Goal: Task Accomplishment & Management: Use online tool/utility

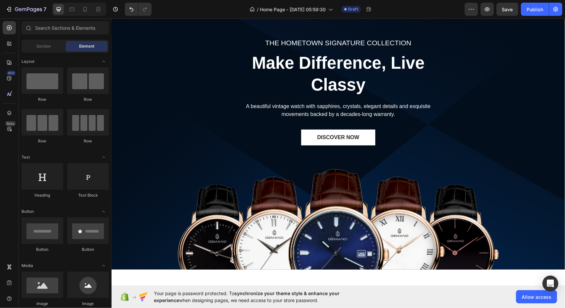
scroll to position [1389, 0]
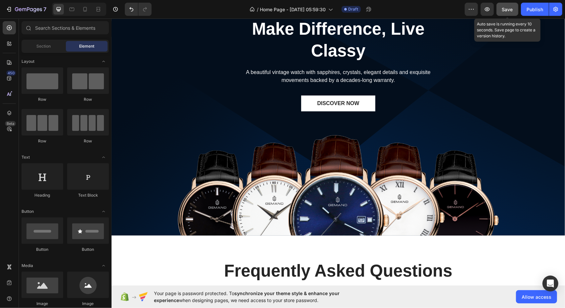
click at [512, 9] on span "Save" at bounding box center [507, 10] width 11 height 6
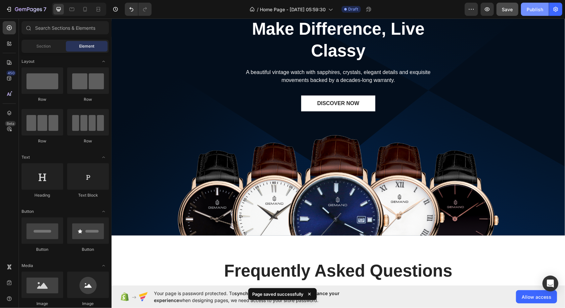
click at [534, 12] on div "Publish" at bounding box center [534, 9] width 17 height 7
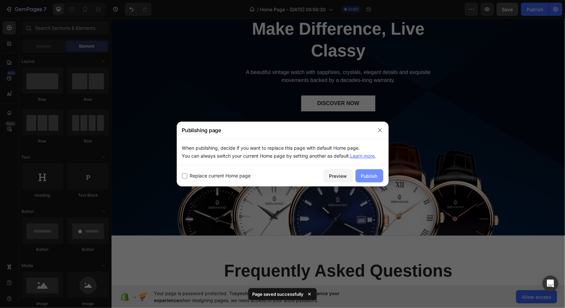
click at [366, 177] on div "Publish" at bounding box center [369, 176] width 17 height 7
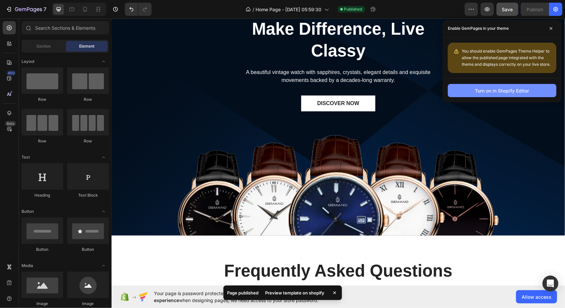
click at [495, 90] on div "Turn on in Shopify Editor" at bounding box center [502, 90] width 54 height 7
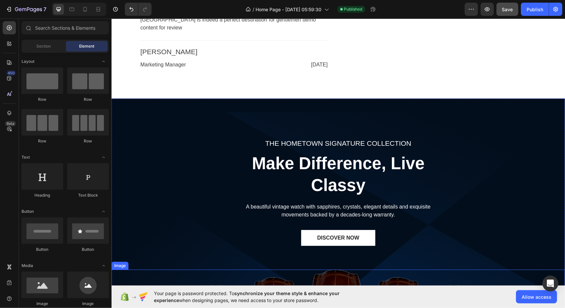
scroll to position [1224, 0]
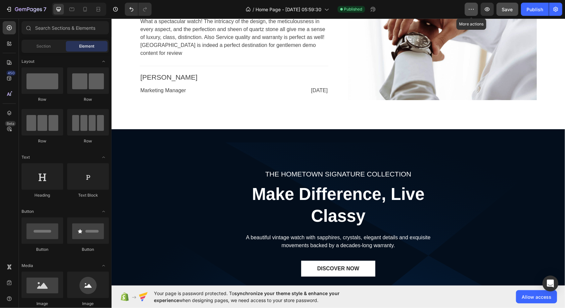
click at [472, 8] on icon "button" at bounding box center [471, 9] width 7 height 7
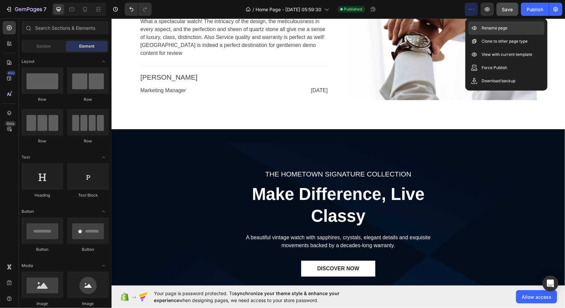
click at [495, 25] on p "Rename page" at bounding box center [494, 28] width 26 height 7
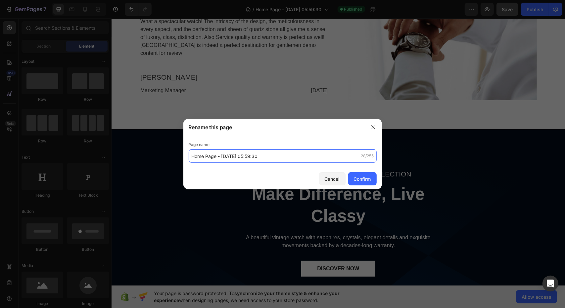
click at [206, 156] on input "Home Page - [DATE] 05:59:30" at bounding box center [283, 156] width 188 height 13
click at [373, 127] on icon "button" at bounding box center [373, 127] width 4 height 4
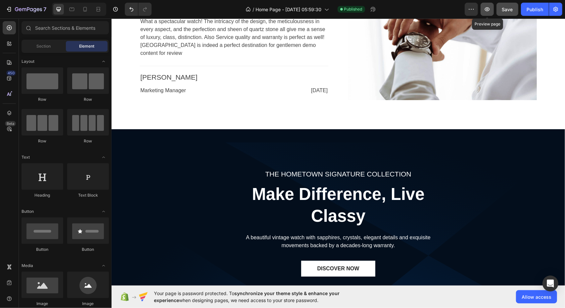
click at [489, 10] on icon "button" at bounding box center [487, 9] width 7 height 7
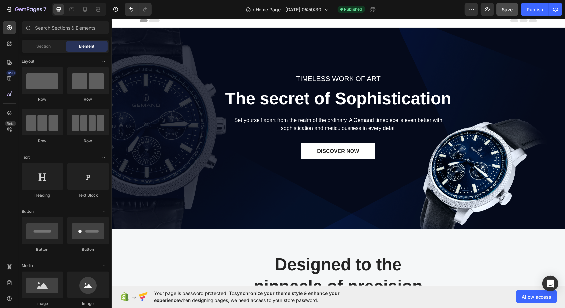
scroll to position [0, 0]
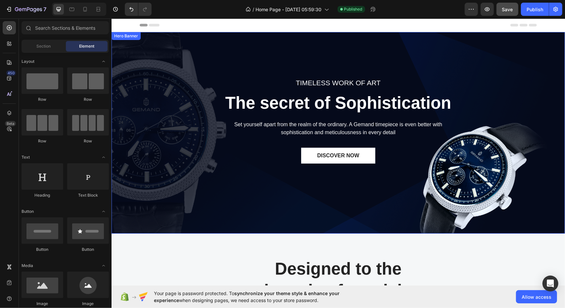
click at [359, 49] on div "TIMELESS WORK OF ART Text block The secret of Sophistication Heading Set yourse…" at bounding box center [337, 132] width 443 height 217
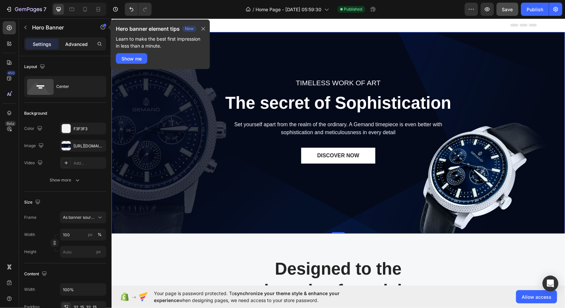
click at [74, 43] on p "Advanced" at bounding box center [76, 44] width 22 height 7
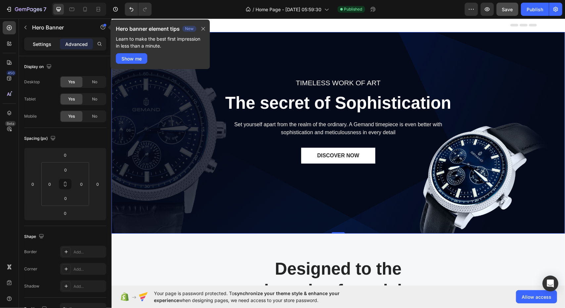
click at [52, 42] on div "Settings" at bounding box center [41, 44] width 33 height 11
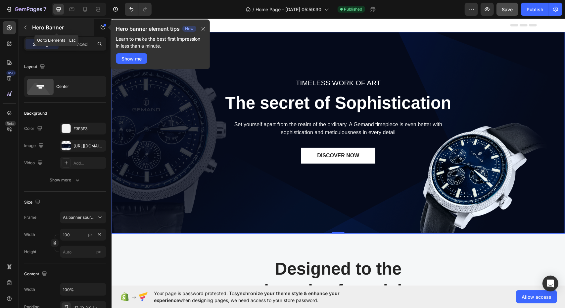
click at [24, 26] on icon "button" at bounding box center [25, 27] width 5 height 5
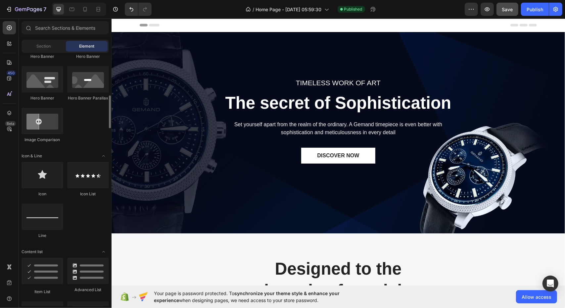
scroll to position [364, 0]
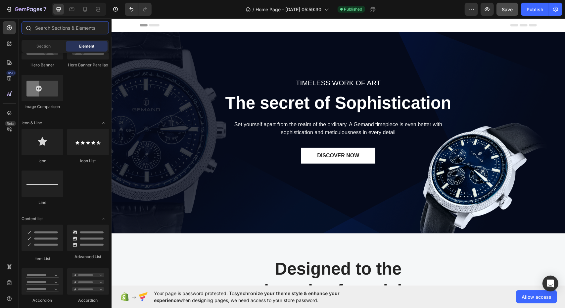
click at [53, 27] on input "text" at bounding box center [65, 27] width 87 height 13
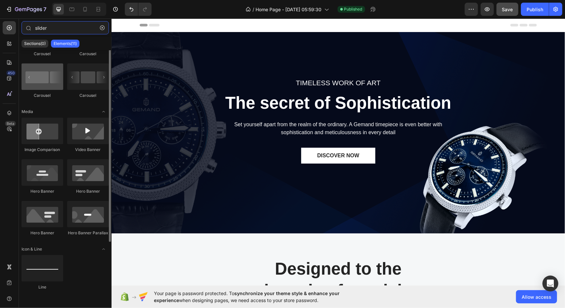
scroll to position [0, 0]
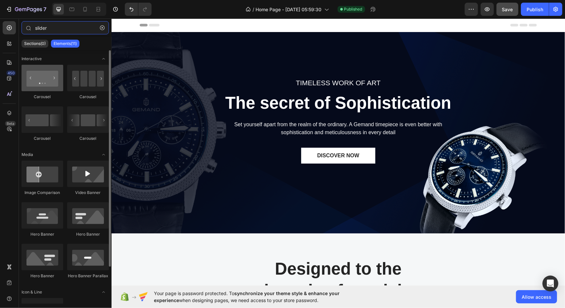
type input "slider"
click at [50, 80] on div at bounding box center [43, 78] width 42 height 26
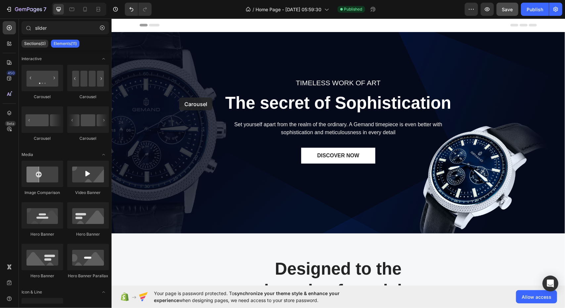
drag, startPoint x: 161, startPoint y: 98, endPoint x: 179, endPoint y: 97, distance: 17.2
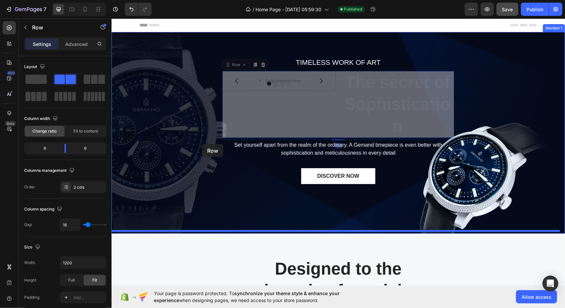
drag, startPoint x: 296, startPoint y: 101, endPoint x: 214, endPoint y: 139, distance: 90.0
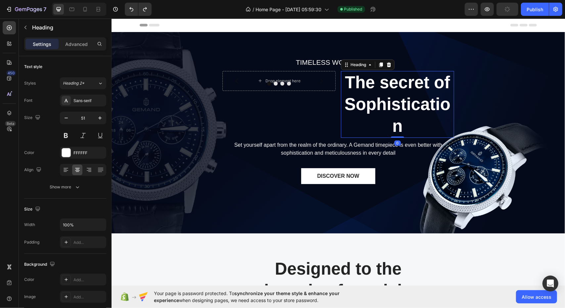
click at [364, 83] on p "The secret of Sophistication" at bounding box center [397, 104] width 112 height 66
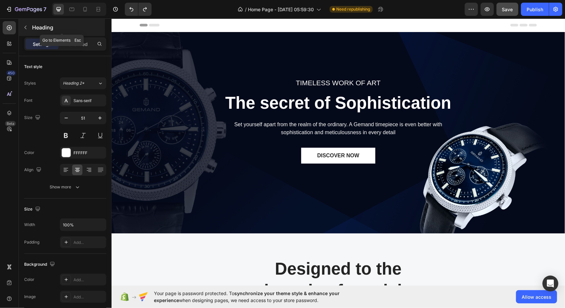
click at [25, 29] on icon "button" at bounding box center [25, 27] width 5 height 5
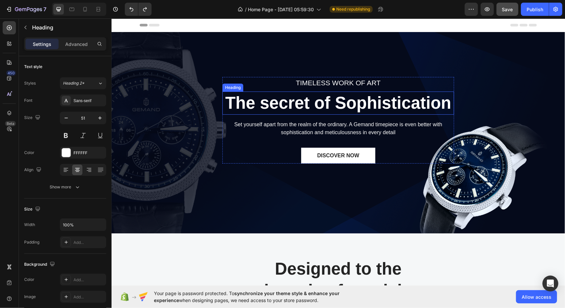
click at [320, 102] on p "The secret of Sophistication" at bounding box center [338, 103] width 230 height 22
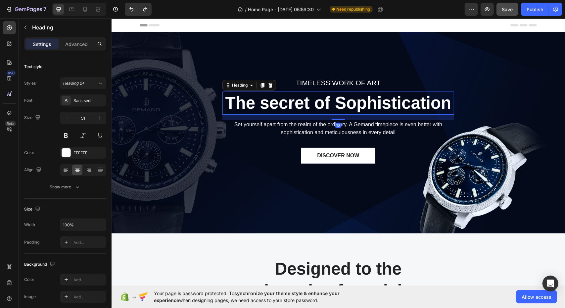
click at [331, 103] on p "The secret of Sophistication" at bounding box center [338, 103] width 230 height 22
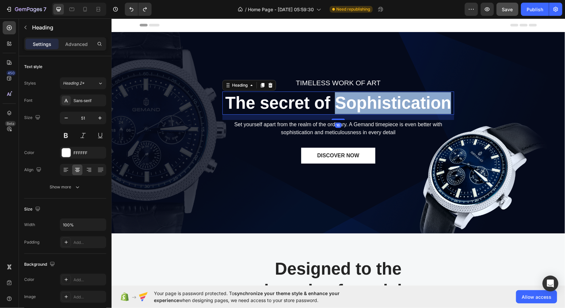
click at [331, 103] on p "The secret of Sophistication" at bounding box center [338, 103] width 230 height 22
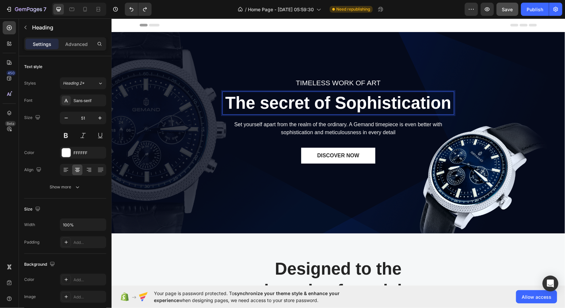
click at [318, 103] on p "The secret of Sophistication" at bounding box center [338, 103] width 230 height 22
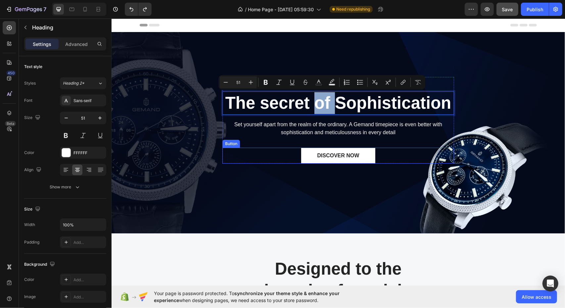
click at [430, 161] on div "DISCOVER NOW Button" at bounding box center [338, 156] width 232 height 16
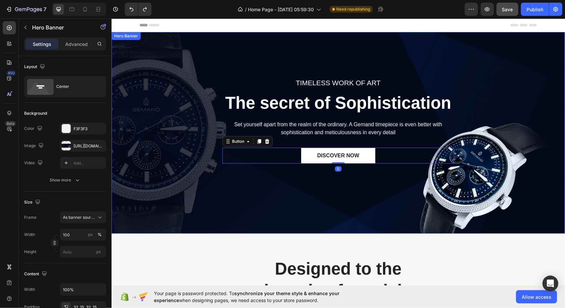
click at [465, 173] on div "TIMELESS WORK OF ART Text block The secret of Sophistication Heading Set yourse…" at bounding box center [337, 132] width 443 height 217
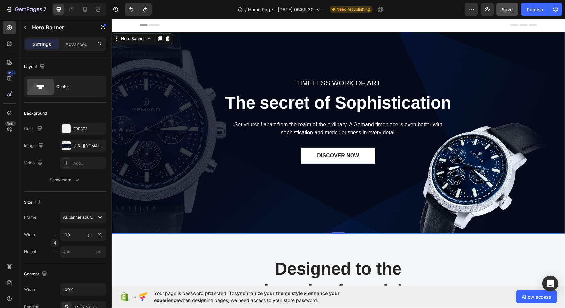
click at [151, 42] on div "Hero Banner" at bounding box center [142, 38] width 62 height 11
click at [149, 36] on icon at bounding box center [148, 38] width 5 height 5
click at [149, 39] on icon at bounding box center [148, 38] width 5 height 5
click at [149, 39] on icon at bounding box center [149, 38] width 2 height 1
click at [155, 75] on div "TIMELESS WORK OF ART Text block The secret of Sophistication Heading Set yourse…" at bounding box center [337, 132] width 443 height 217
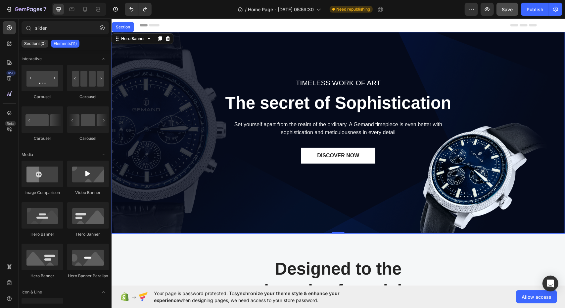
click at [510, 25] on icon at bounding box center [514, 24] width 8 height 3
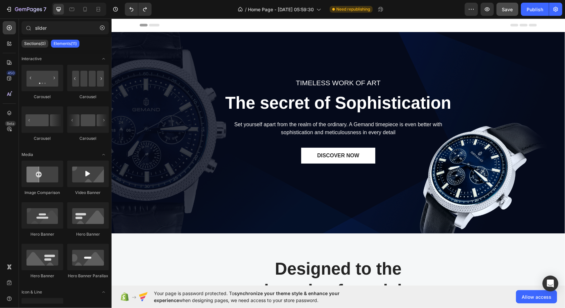
click at [535, 23] on div "Header" at bounding box center [337, 25] width 453 height 14
click at [525, 24] on icon at bounding box center [523, 24] width 26 height 3
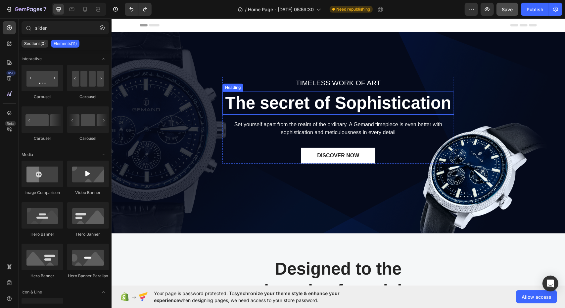
click at [349, 99] on p "The secret of Sophistication" at bounding box center [338, 103] width 230 height 22
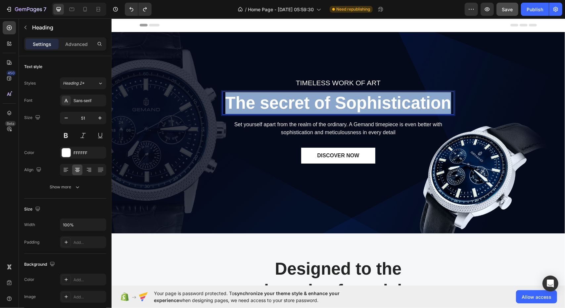
click at [448, 102] on p "The secret of Sophistication" at bounding box center [338, 103] width 230 height 22
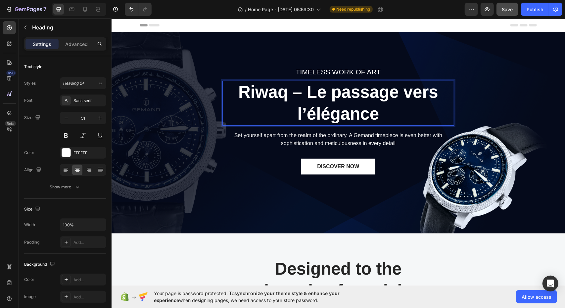
click at [298, 95] on p "Riwaq – Le passage vers l’élégance" at bounding box center [338, 103] width 230 height 44
drag, startPoint x: 296, startPoint y: 90, endPoint x: 291, endPoint y: 89, distance: 5.8
click at [291, 89] on p "Riwaq – Le passage vers l’élégance" at bounding box center [338, 103] width 230 height 44
click at [284, 94] on p "Riwaq Le passage vers l’élégance" at bounding box center [338, 103] width 230 height 44
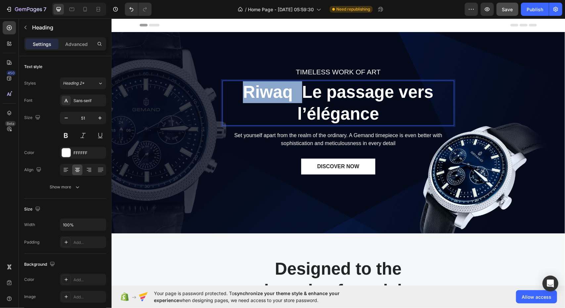
click at [284, 94] on p "Riwaq Le passage vers l’élégance" at bounding box center [338, 103] width 230 height 44
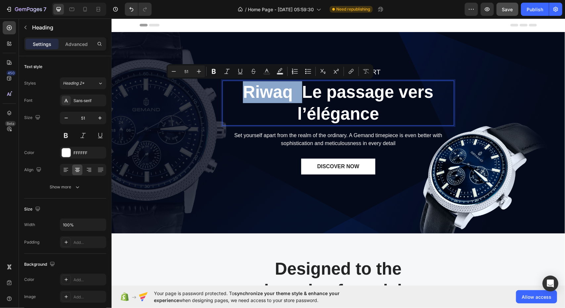
copy p "Riwaq"
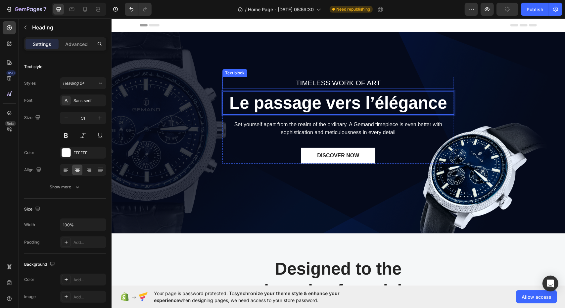
click at [319, 82] on p "TIMELESS WORK OF ART" at bounding box center [338, 82] width 230 height 11
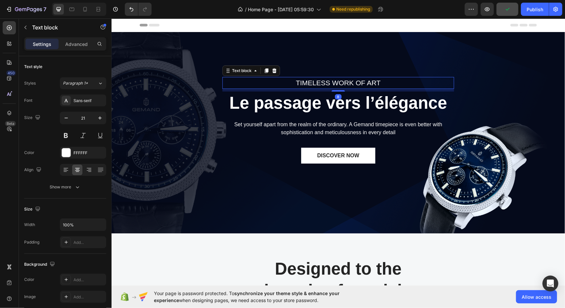
click at [329, 77] on p "TIMELESS WORK OF ART" at bounding box center [338, 82] width 230 height 11
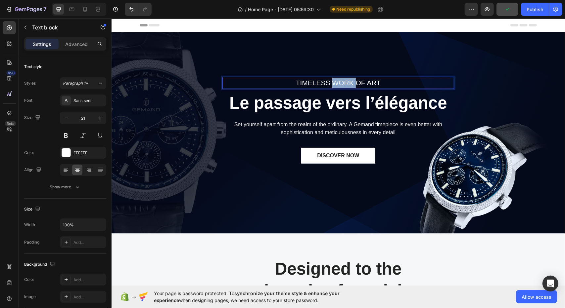
click at [329, 77] on p "TIMELESS WORK OF ART" at bounding box center [338, 82] width 230 height 11
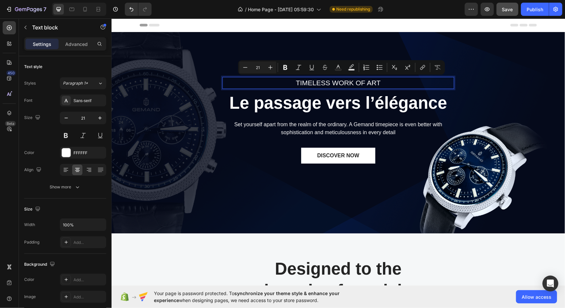
click at [292, 81] on p "TIMELESS WORK OF ART" at bounding box center [338, 82] width 230 height 11
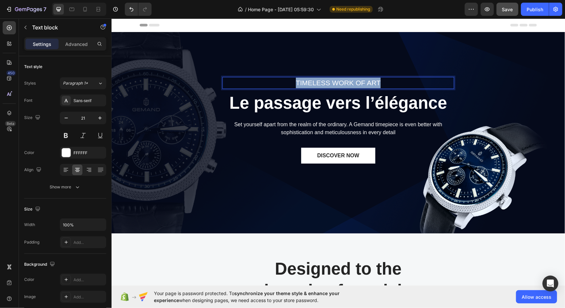
drag, startPoint x: 293, startPoint y: 81, endPoint x: 392, endPoint y: 83, distance: 98.9
click at [392, 83] on p "TIMELESS WORK OF ART" at bounding box center [338, 82] width 230 height 11
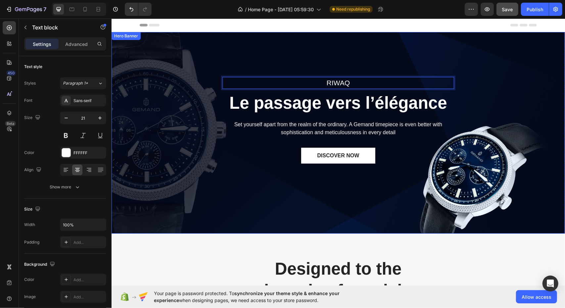
click at [484, 129] on div "Riwaq Text block 8 Le passage vers l’élégance Heading Set yourself apart from t…" at bounding box center [337, 132] width 443 height 217
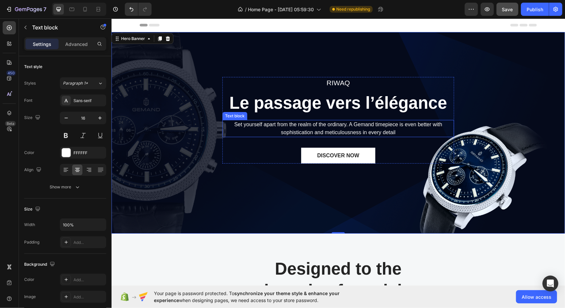
click at [318, 123] on p "Set yourself apart from the realm of the ordinary. A Gemand timepiece is even b…" at bounding box center [338, 128] width 230 height 16
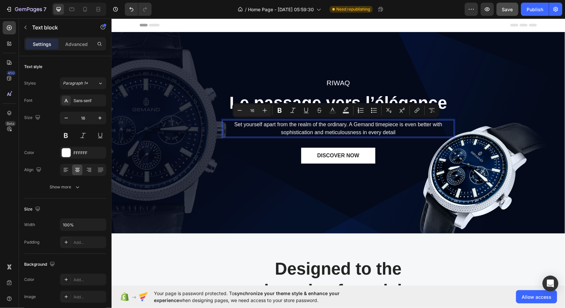
drag, startPoint x: 232, startPoint y: 120, endPoint x: 411, endPoint y: 128, distance: 179.4
click at [411, 128] on p "Set yourself apart from the realm of the ordinary. A Gemand timepiece is even b…" at bounding box center [338, 128] width 230 height 16
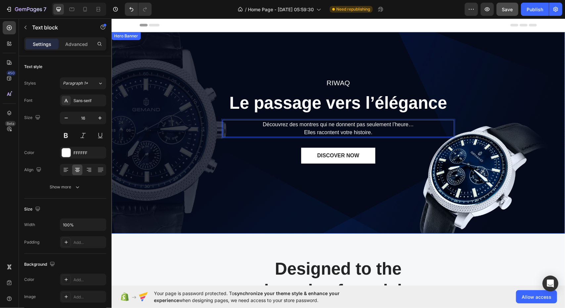
click at [377, 200] on div "Riwaq Text block Le passage vers l’élégance Heading Découvrez des montres qui n…" at bounding box center [337, 132] width 443 height 217
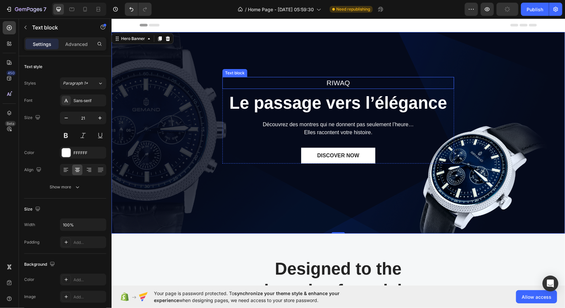
click at [338, 81] on p "Riwaq" at bounding box center [338, 82] width 230 height 11
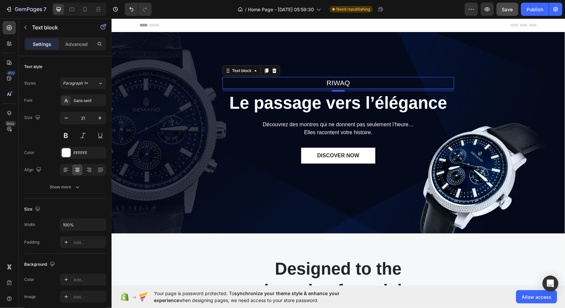
click at [338, 81] on p "Riwaq" at bounding box center [338, 82] width 230 height 11
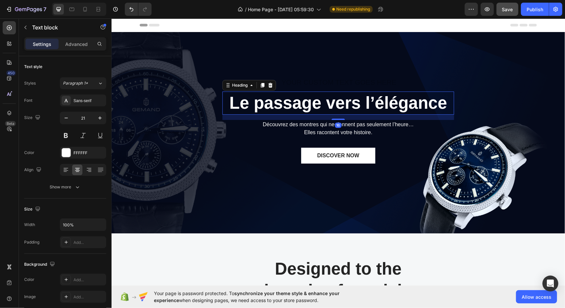
click at [274, 108] on p "Le passage vers l’élégance" at bounding box center [338, 103] width 230 height 22
click at [227, 101] on p "Le passage vers l’élégance" at bounding box center [338, 103] width 230 height 22
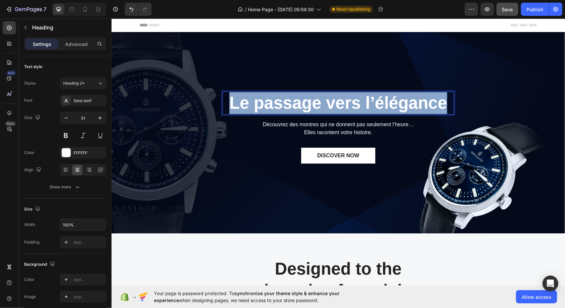
click at [227, 101] on p "Le passage vers l’élégance" at bounding box center [338, 103] width 230 height 22
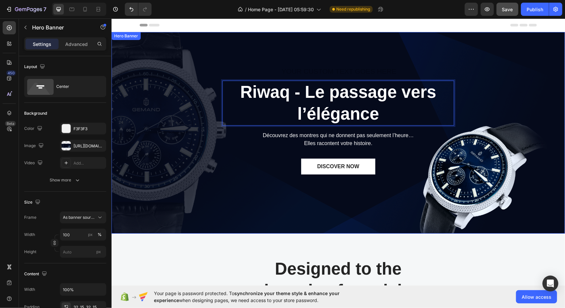
click at [512, 195] on div "Text block Riwaq - Le passage vers l’élégance Heading 16 Découvrez des montres …" at bounding box center [337, 132] width 443 height 239
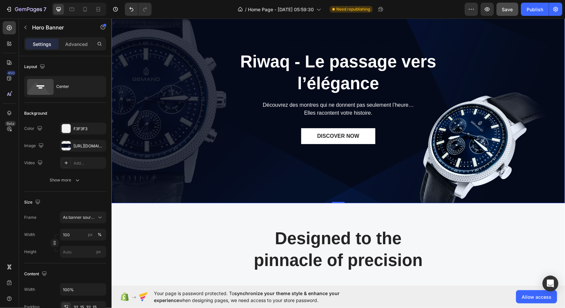
scroll to position [33, 0]
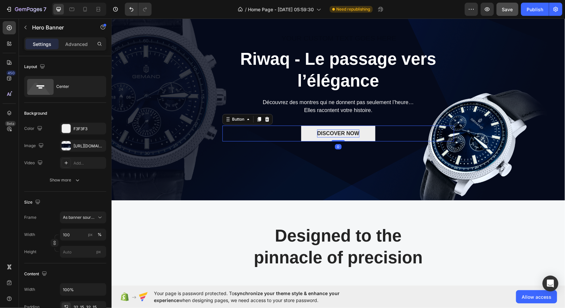
click at [325, 132] on div "DISCOVER NOW" at bounding box center [338, 133] width 42 height 8
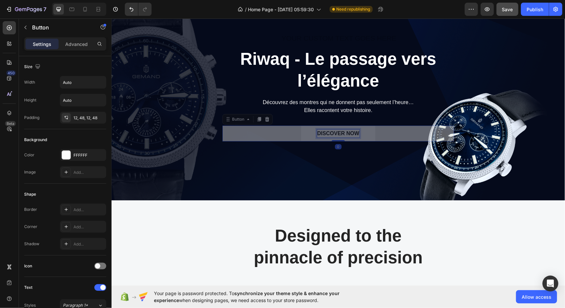
scroll to position [25, 0]
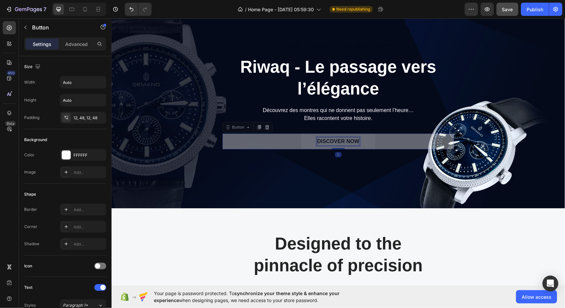
click at [111, 18] on button "DISCOVER NOW" at bounding box center [111, 18] width 0 height 0
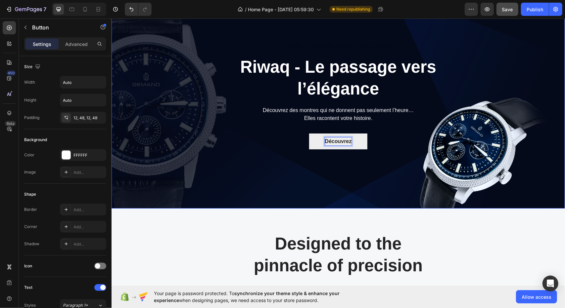
click at [309, 133] on button "Découvrez" at bounding box center [338, 141] width 59 height 16
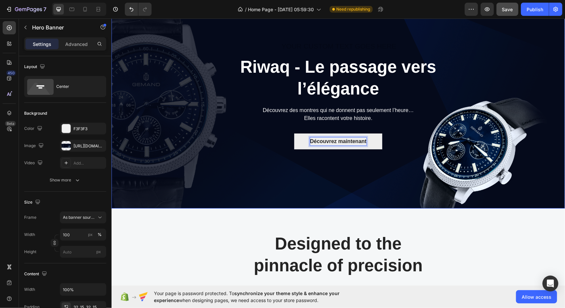
click at [352, 184] on div "Text block Riwaq - Le passage vers l’élégance Heading Découvrez des montres qui…" at bounding box center [337, 107] width 443 height 239
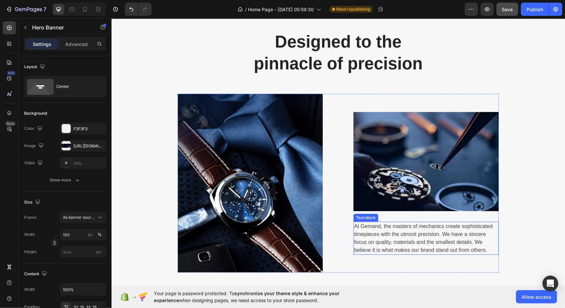
scroll to position [224, 0]
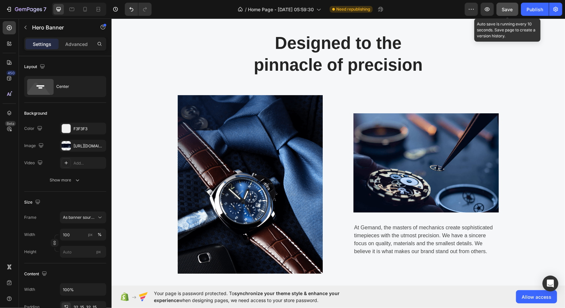
click at [506, 12] on div "Save" at bounding box center [507, 9] width 11 height 7
